Goal: Find contact information: Find contact information

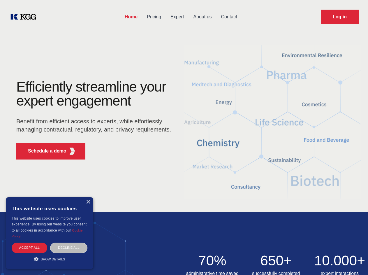
click at [184, 137] on div "Efficiently streamline your expert engagement Benefit from efficient access to …" at bounding box center [95, 122] width 177 height 84
click at [44, 151] on p "Schedule a demo" at bounding box center [47, 150] width 38 height 7
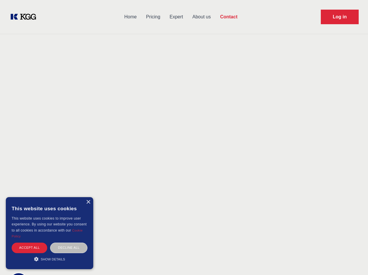
click at [88, 202] on div "× This website uses cookies This website uses cookies to improve user experienc…" at bounding box center [49, 233] width 87 height 72
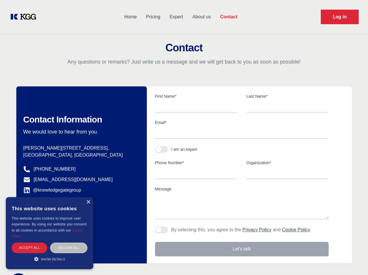
click at [29, 247] on div "Accept all" at bounding box center [30, 247] width 36 height 10
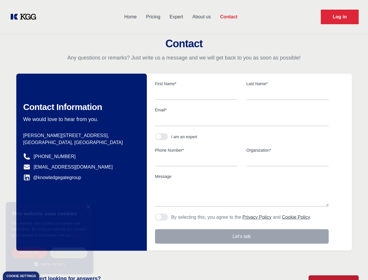
click at [69, 247] on div "Decline all" at bounding box center [68, 252] width 37 height 10
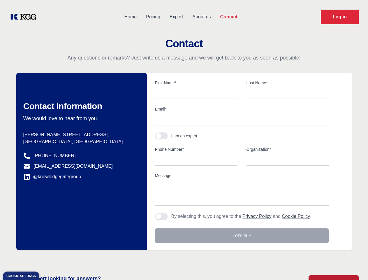
click at [50, 259] on main "Contact Any questions or remarks? Just write us a message and we will get back …" at bounding box center [184, 151] width 368 height 303
